Goal: Task Accomplishment & Management: Complete application form

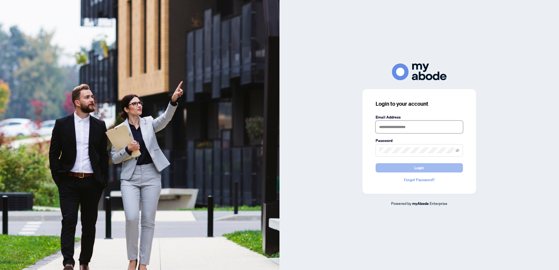
type input "**********"
click at [422, 170] on span "Login" at bounding box center [419, 168] width 10 height 9
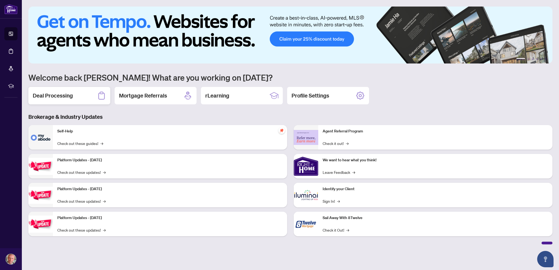
click at [80, 97] on div "Deal Processing" at bounding box center [69, 95] width 82 height 17
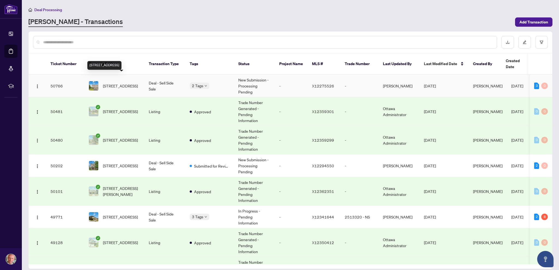
click at [124, 83] on span "905 Caldermill Private, Ottawa, Ontario K2J 0Z8, Canada" at bounding box center [120, 86] width 35 height 6
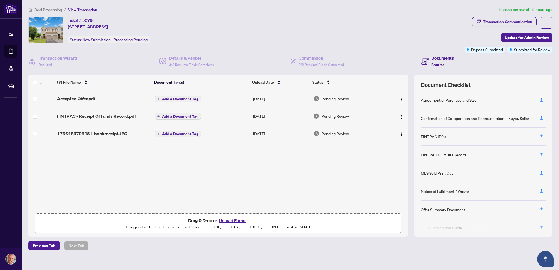
click at [229, 218] on button "Upload Forms" at bounding box center [232, 220] width 31 height 7
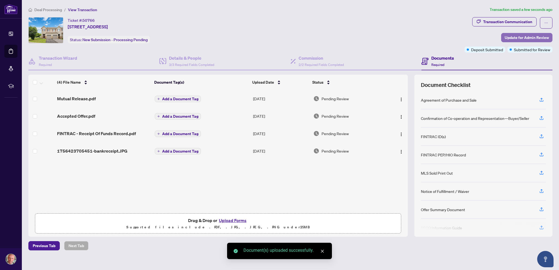
click at [513, 36] on span "Update for Admin Review" at bounding box center [527, 37] width 44 height 9
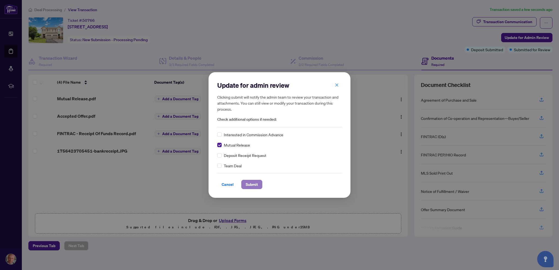
click at [247, 184] on span "Submit" at bounding box center [252, 184] width 12 height 9
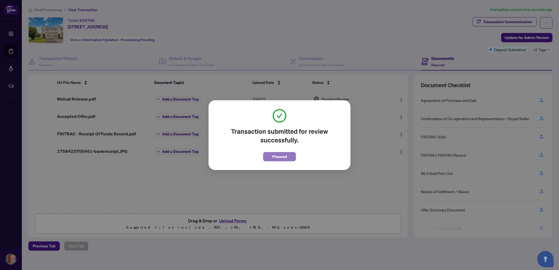
click at [274, 155] on span "Proceed" at bounding box center [279, 157] width 14 height 9
